Goal: Transaction & Acquisition: Purchase product/service

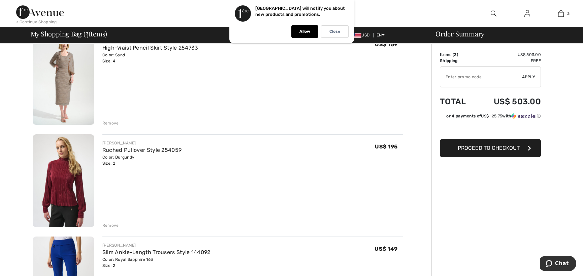
scroll to position [67, 0]
click at [106, 121] on div "Remove" at bounding box center [110, 122] width 17 height 6
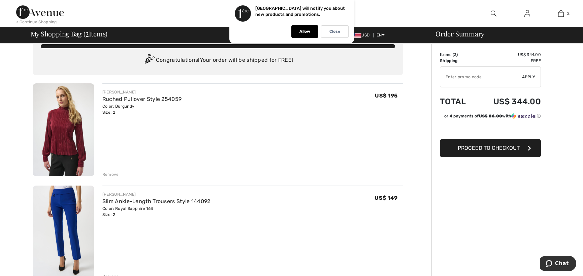
scroll to position [0, 0]
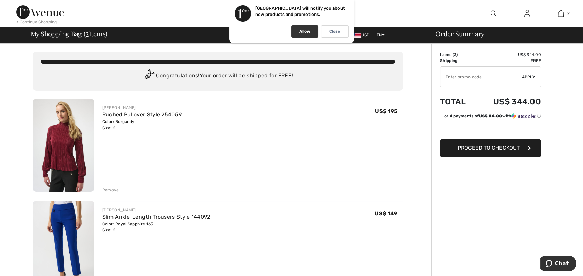
click at [306, 32] on p "Allow" at bounding box center [305, 31] width 11 height 5
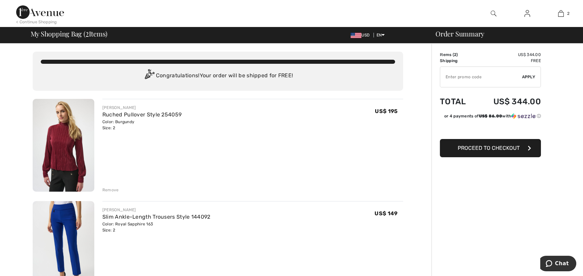
click at [66, 143] on img at bounding box center [64, 145] width 62 height 93
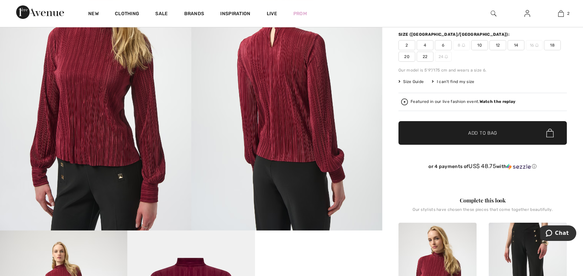
scroll to position [69, 0]
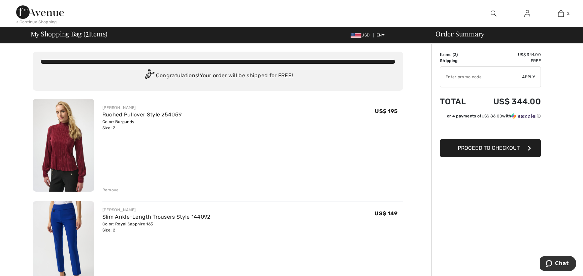
click at [43, 22] on div "< Continue Shopping" at bounding box center [36, 22] width 41 height 6
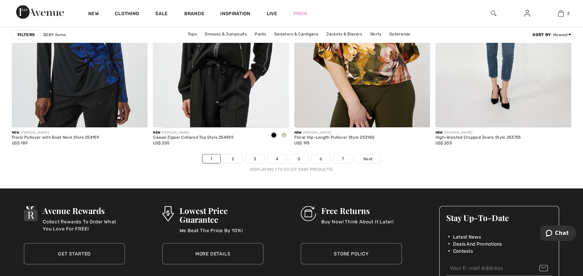
scroll to position [3572, 0]
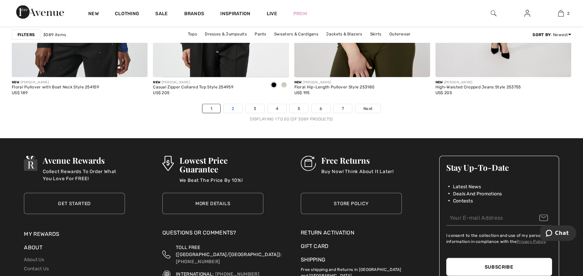
click at [234, 106] on link "2" at bounding box center [233, 108] width 19 height 9
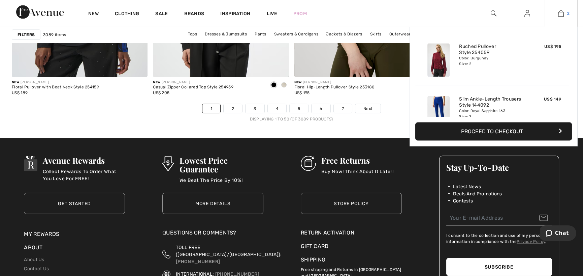
click at [560, 14] on img at bounding box center [561, 13] width 6 height 8
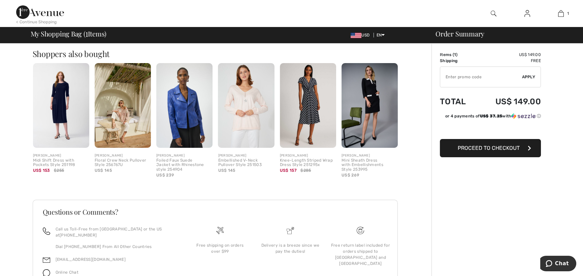
scroll to position [168, 0]
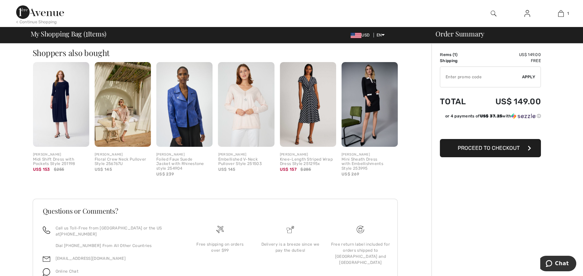
click at [303, 111] on img at bounding box center [308, 104] width 56 height 85
